Goal: Find specific page/section: Find specific page/section

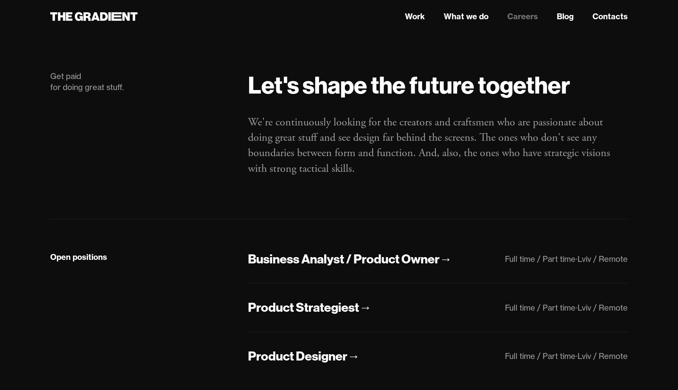
scroll to position [3, 0]
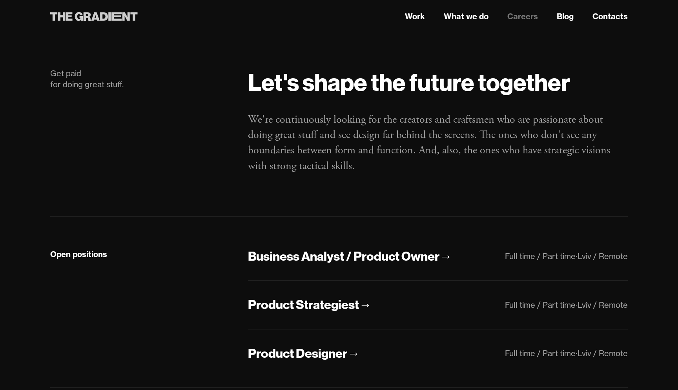
click at [138, 20] on div at bounding box center [94, 16] width 89 height 14
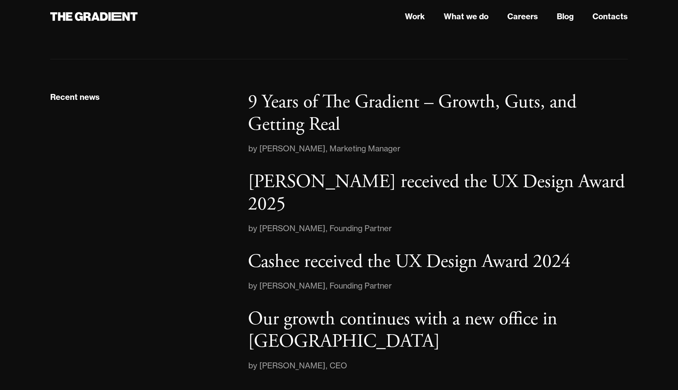
scroll to position [1115, 0]
click at [525, 15] on link "Careers" at bounding box center [523, 17] width 31 height 12
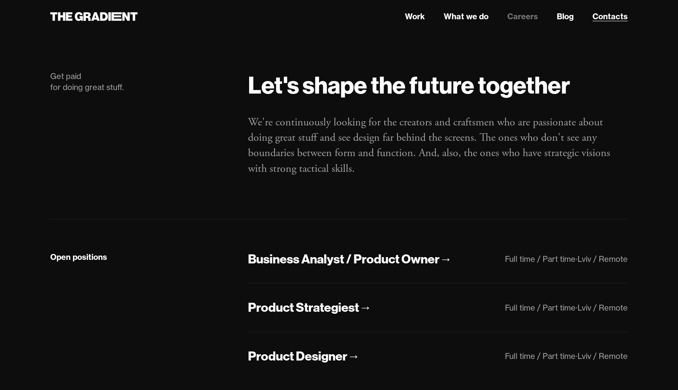
click at [600, 12] on link "Contacts" at bounding box center [610, 17] width 35 height 12
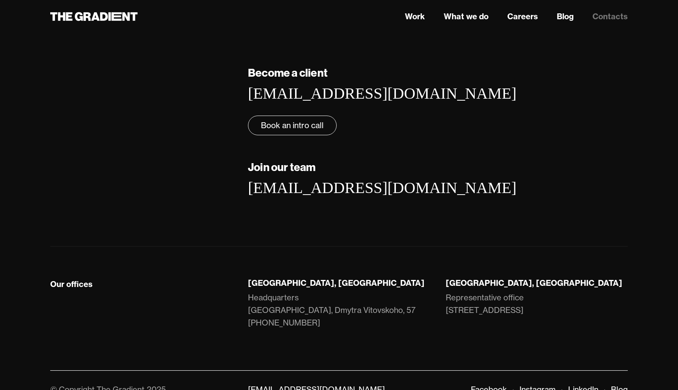
scroll to position [84, 0]
